Goal: Find specific page/section: Find specific page/section

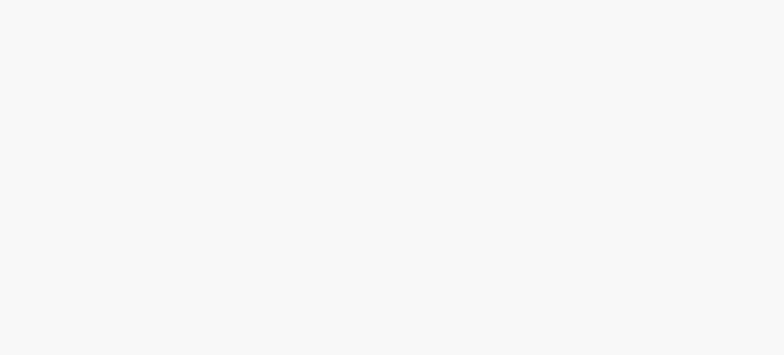
click at [633, 194] on body at bounding box center [392, 177] width 784 height 355
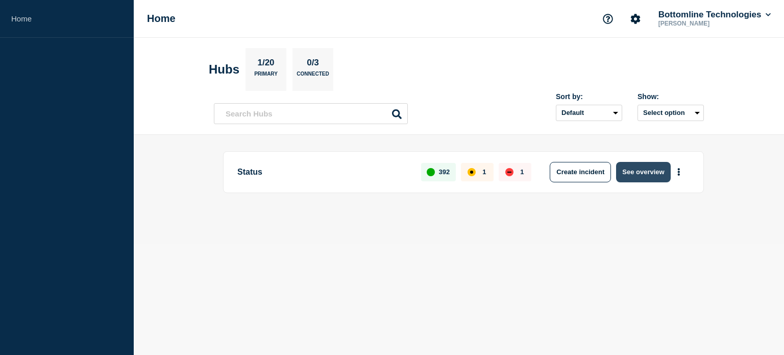
click at [639, 175] on button "See overview" at bounding box center [643, 172] width 54 height 20
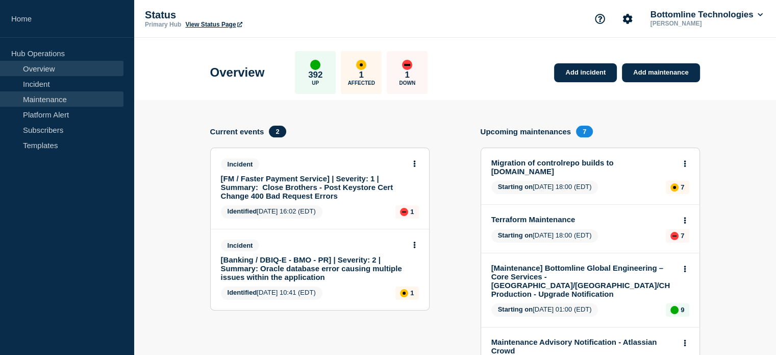
click at [65, 96] on link "Maintenance" at bounding box center [62, 98] width 124 height 15
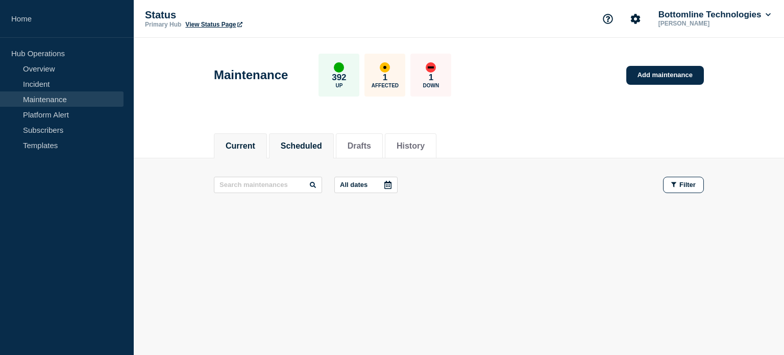
click at [312, 146] on button "Scheduled" at bounding box center [301, 145] width 41 height 9
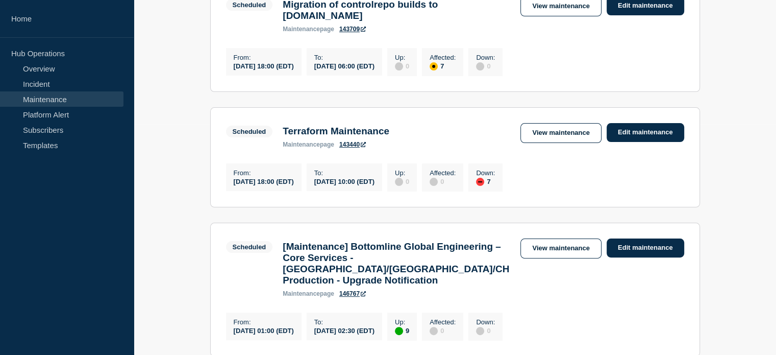
scroll to position [306, 0]
